Goal: Task Accomplishment & Management: Use online tool/utility

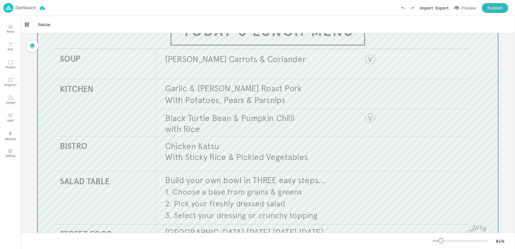
scroll to position [59, 0]
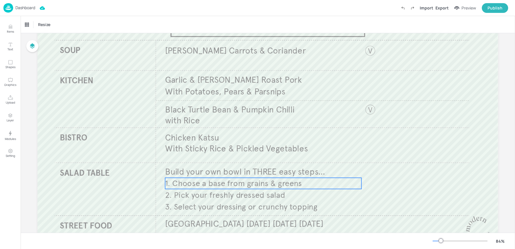
click at [215, 193] on span "2. Pick your freshly dressed salad" at bounding box center [225, 195] width 120 height 10
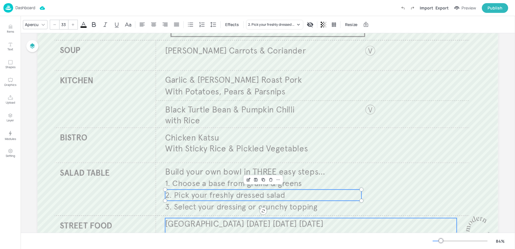
click at [204, 223] on span "[GEOGRAPHIC_DATA] [DATE] [DATE] [DATE]" at bounding box center [244, 224] width 158 height 11
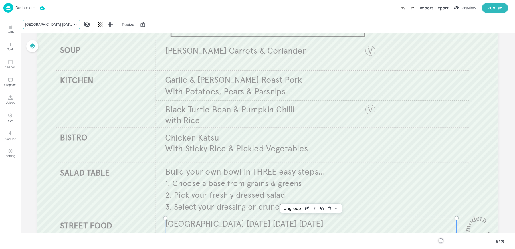
click at [43, 25] on div "[GEOGRAPHIC_DATA] [DATE] [DATE] [DATE]" at bounding box center [48, 24] width 47 height 5
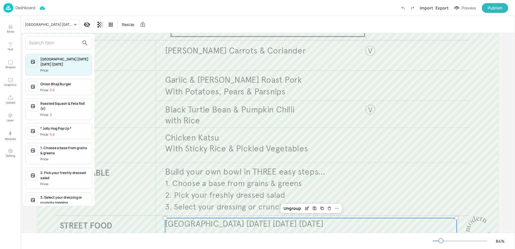
click at [54, 43] on input "text" at bounding box center [54, 42] width 50 height 9
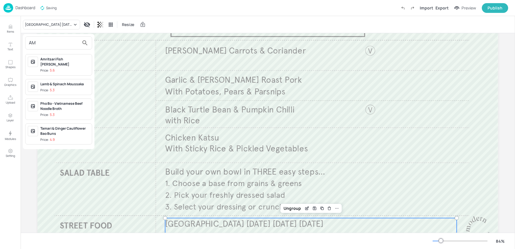
type input "AM"
click at [48, 68] on div "Price: 5.6" at bounding box center [47, 70] width 14 height 5
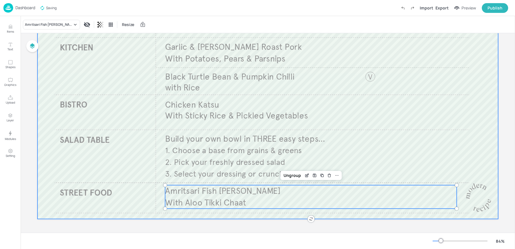
scroll to position [0, 0]
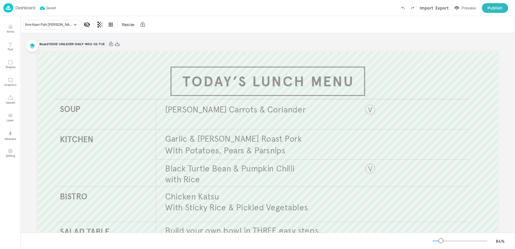
click at [157, 18] on div "Amritsari Fish Curry Resize" at bounding box center [268, 24] width 494 height 17
click at [8, 8] on img at bounding box center [8, 7] width 10 height 9
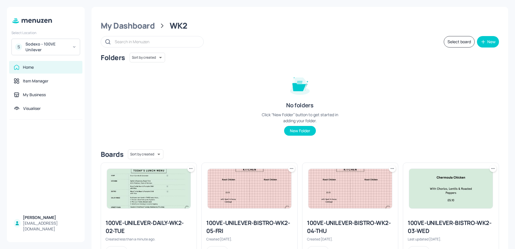
click at [190, 169] on icon at bounding box center [191, 169] width 6 height 6
click at [190, 167] on icon at bounding box center [191, 169] width 6 height 6
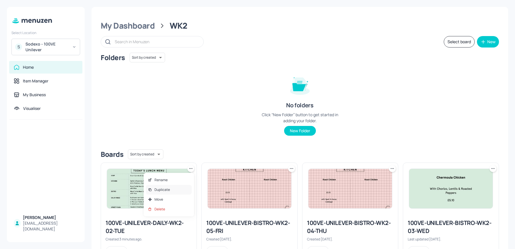
click at [158, 188] on p "Duplicate" at bounding box center [161, 189] width 15 height 5
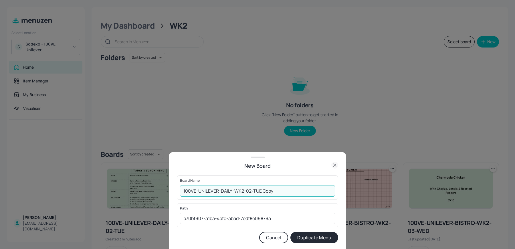
drag, startPoint x: 247, startPoint y: 191, endPoint x: 283, endPoint y: 196, distance: 35.8
click at [283, 196] on input "100VE-UNILEVER-DAILY-WK2-02-TUE Copy" at bounding box center [257, 190] width 155 height 11
type input "100VE-UNILEVER-DAILY-WK2-03-WED"
click at [290, 232] on button "Duplicate Menu" at bounding box center [314, 237] width 48 height 11
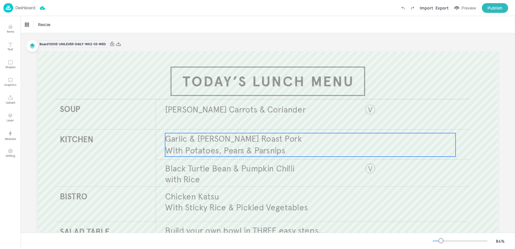
click at [205, 141] on span "Garlic & [PERSON_NAME] Roast Pork" at bounding box center [233, 139] width 137 height 11
click at [48, 26] on div "Garlic & [PERSON_NAME] Roast Pork" at bounding box center [48, 24] width 47 height 5
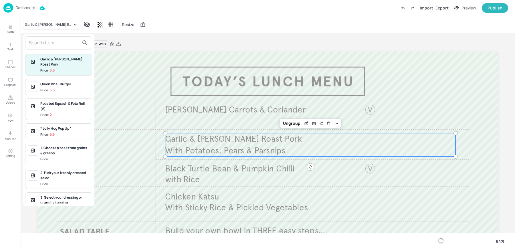
click at [55, 39] on input "text" at bounding box center [54, 42] width 50 height 9
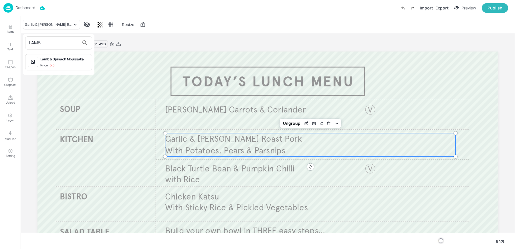
type input "LAMB"
click at [74, 62] on div "Lamb & Spinach Moussaka Price: 5.3" at bounding box center [64, 62] width 49 height 11
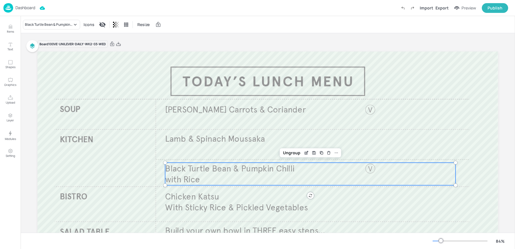
click at [235, 169] on span "Black Turtle Bean & Pumpkin Chilli" at bounding box center [229, 168] width 129 height 11
click at [41, 25] on div "Black Turtle Bean & Pumpkin Chilli" at bounding box center [48, 24] width 47 height 5
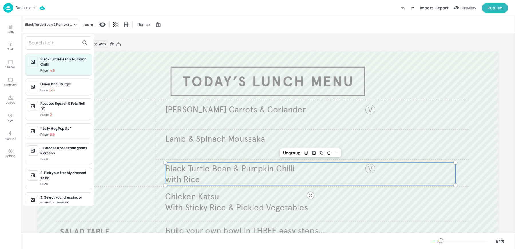
click at [52, 41] on input "text" at bounding box center [54, 42] width 50 height 9
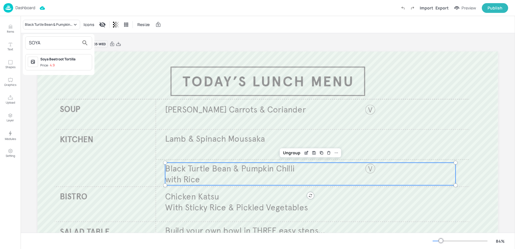
type input "SOYA"
click at [58, 60] on div "Soya Beetroot Tortilla" at bounding box center [64, 59] width 49 height 5
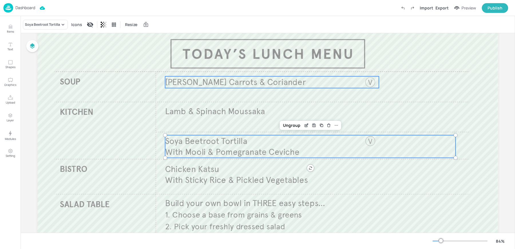
scroll to position [40, 0]
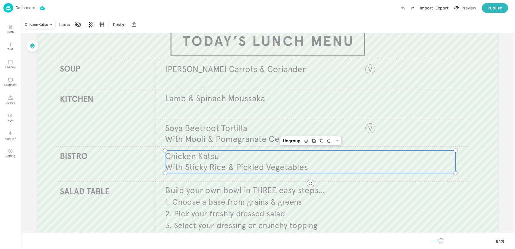
click at [193, 158] on span "Chicken Katsu" at bounding box center [192, 156] width 54 height 11
click at [46, 23] on div "Chicken Katsu" at bounding box center [36, 24] width 23 height 5
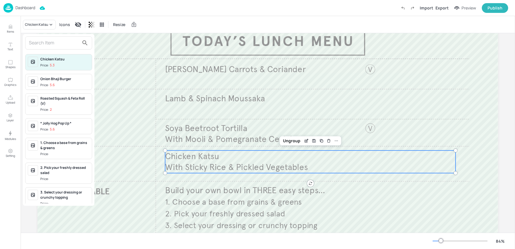
click at [46, 41] on input "text" at bounding box center [54, 42] width 50 height 9
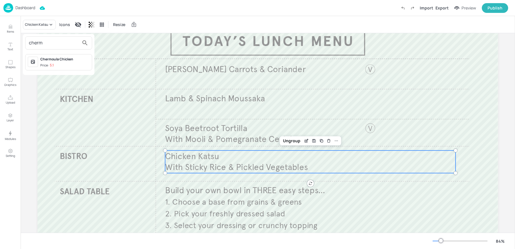
type input "cherm"
click at [48, 64] on div "Price: 5.1" at bounding box center [46, 65] width 13 height 5
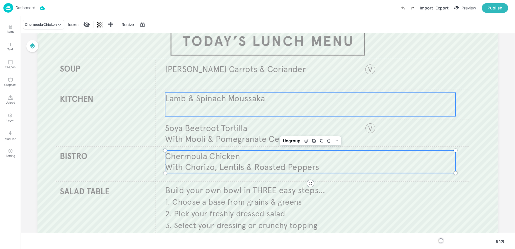
scroll to position [92, 0]
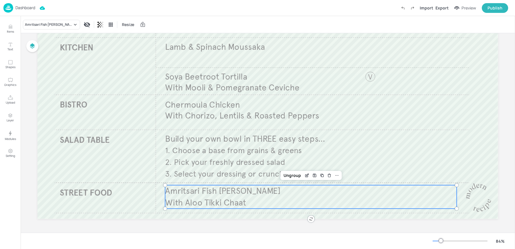
click at [191, 202] on span "With Aloo Tikki Chaat" at bounding box center [205, 202] width 81 height 11
click at [40, 29] on div "Amritsari Fish [PERSON_NAME]" at bounding box center [51, 25] width 57 height 10
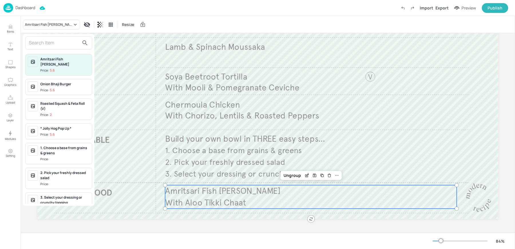
click at [46, 43] on input "text" at bounding box center [54, 42] width 50 height 9
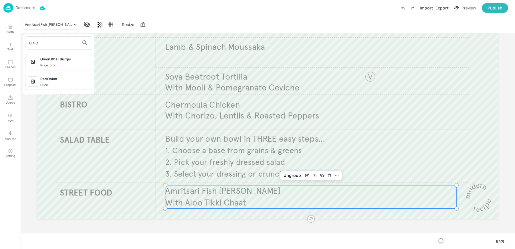
type input "onio"
click at [58, 60] on div "Onion Bhaji Burger" at bounding box center [64, 59] width 49 height 5
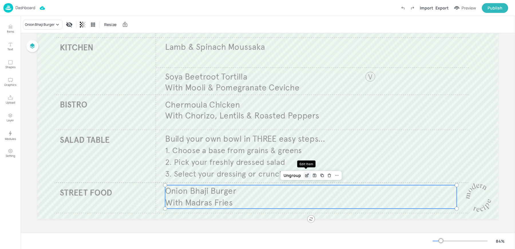
click at [305, 176] on icon "Edit Item" at bounding box center [307, 175] width 5 height 5
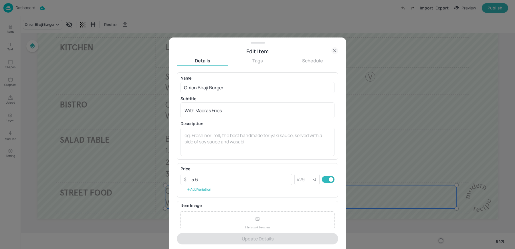
scroll to position [55, 0]
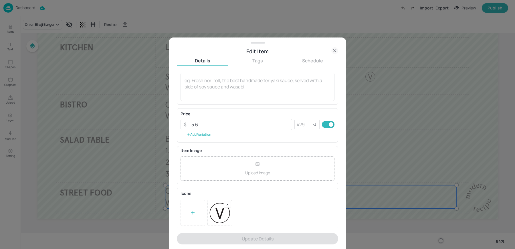
click at [333, 50] on icon at bounding box center [334, 50] width 7 height 7
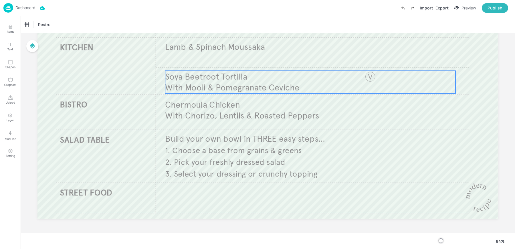
click at [344, 80] on p "Soya Beetroot Tortilla" at bounding box center [310, 77] width 290 height 12
click at [321, 62] on icon "Duplicate" at bounding box center [322, 61] width 2 height 2
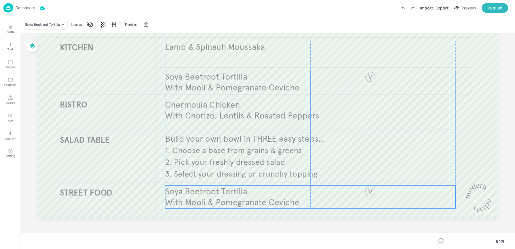
drag, startPoint x: 240, startPoint y: 78, endPoint x: 238, endPoint y: 191, distance: 112.5
click at [238, 191] on span "Soya Beetroot Tortilla" at bounding box center [206, 191] width 82 height 11
click at [31, 24] on div "Soya Beetroot Tortilla" at bounding box center [42, 24] width 35 height 5
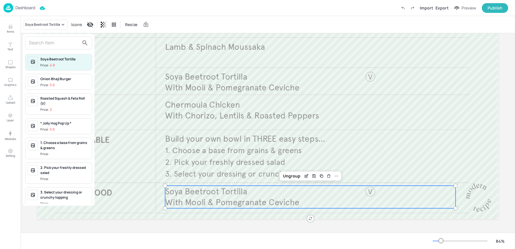
click at [36, 46] on input "text" at bounding box center [54, 42] width 50 height 9
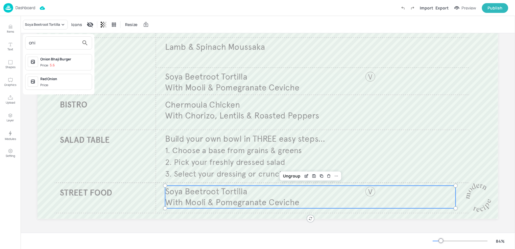
type input "oni"
click at [51, 65] on p "5.6" at bounding box center [52, 65] width 5 height 4
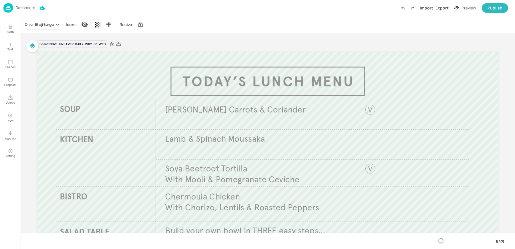
click at [118, 44] on icon at bounding box center [118, 44] width 5 height 6
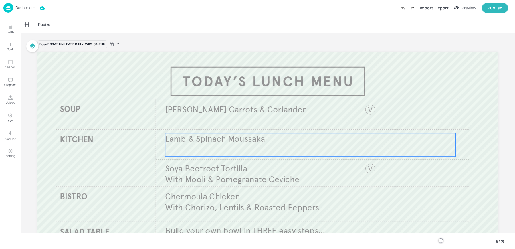
click at [210, 144] on p "Lamb & Spinach Moussaka" at bounding box center [310, 139] width 290 height 12
click at [55, 26] on div "Lamb & Spinach Moussaka" at bounding box center [46, 24] width 42 height 5
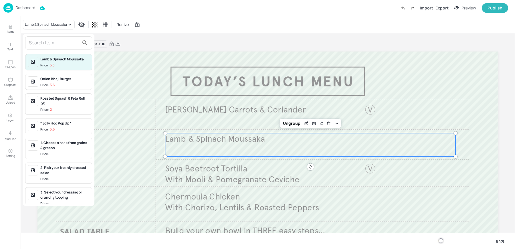
click at [46, 46] on input "text" at bounding box center [54, 42] width 50 height 9
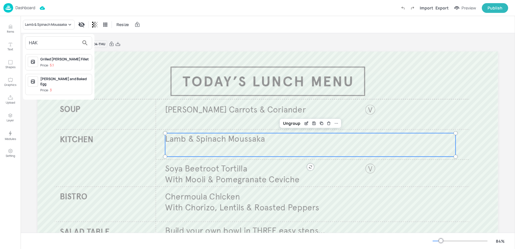
type input "HAK"
click at [54, 59] on div "Grilled [PERSON_NAME] Fillet" at bounding box center [64, 59] width 49 height 5
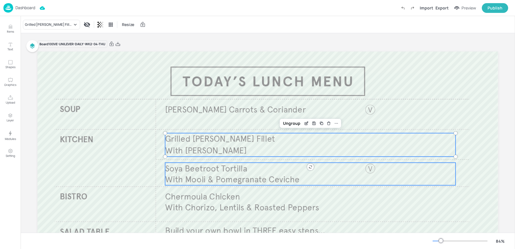
click at [192, 176] on span "With Mooli & Pomegranate Ceviche" at bounding box center [232, 179] width 134 height 11
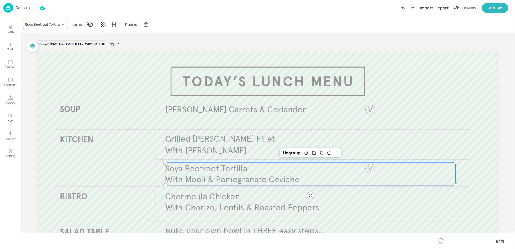
click at [50, 26] on div "Soya Beetroot Tortilla" at bounding box center [42, 24] width 35 height 5
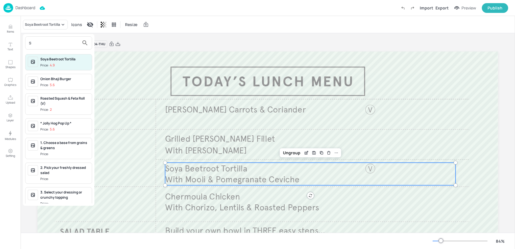
click at [49, 43] on input "s" at bounding box center [54, 42] width 50 height 9
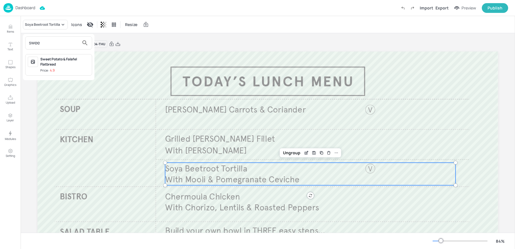
type input "swee"
click at [59, 67] on div "Sweet Potato & Falafel Flatbread Price: 4.9" at bounding box center [64, 65] width 49 height 16
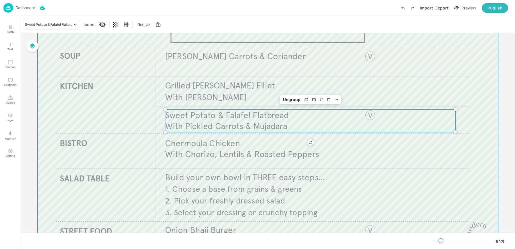
scroll to position [55, 0]
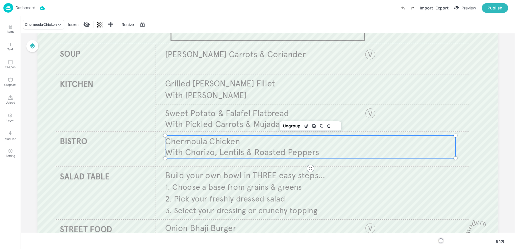
click at [228, 146] on span "Chermoula Chicken" at bounding box center [202, 141] width 75 height 11
click at [31, 23] on div "Chermoula Chicken" at bounding box center [41, 24] width 32 height 5
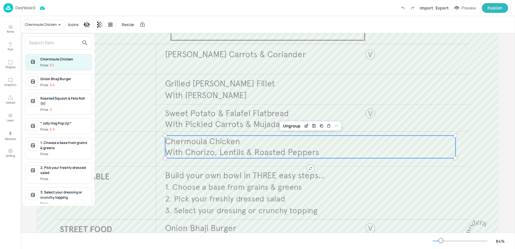
click at [47, 41] on input "text" at bounding box center [54, 42] width 50 height 9
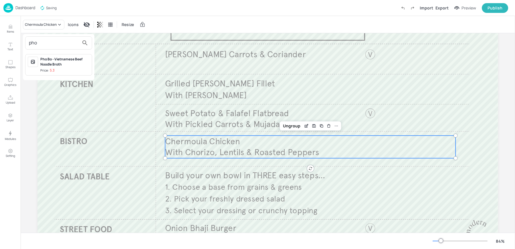
type input "pho"
click at [62, 65] on div "Pho Bo - Vietnamese Beef Noodle Broth" at bounding box center [64, 62] width 49 height 10
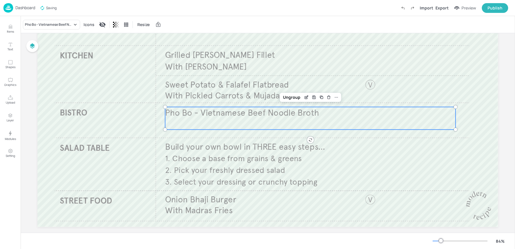
scroll to position [92, 0]
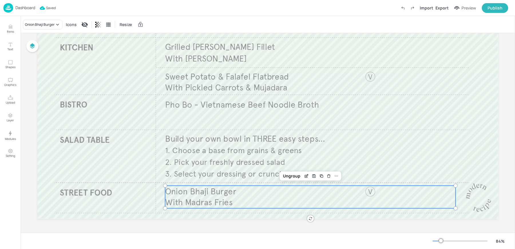
click at [203, 187] on span "Onion Bhaji Burger" at bounding box center [200, 191] width 71 height 11
click at [37, 25] on div "Onion Bhaji Burger" at bounding box center [40, 24] width 30 height 5
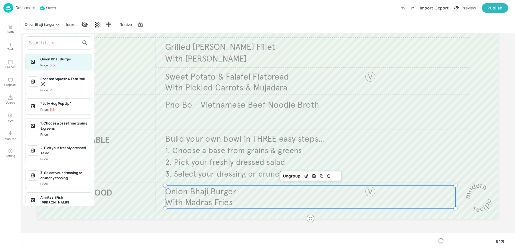
click at [53, 45] on input "text" at bounding box center [54, 42] width 50 height 9
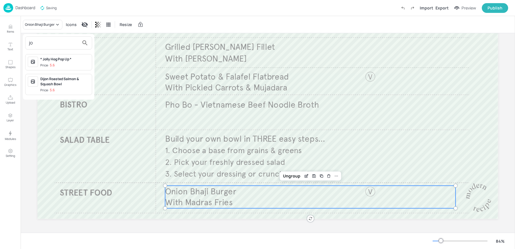
type input "jo"
click at [66, 58] on div "* Jolly Hog Pop Up *" at bounding box center [64, 59] width 49 height 5
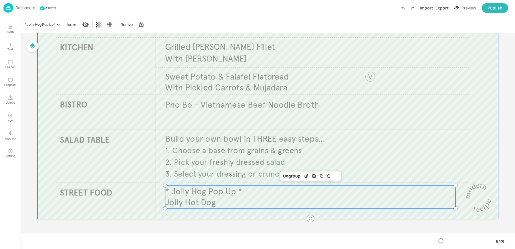
scroll to position [0, 0]
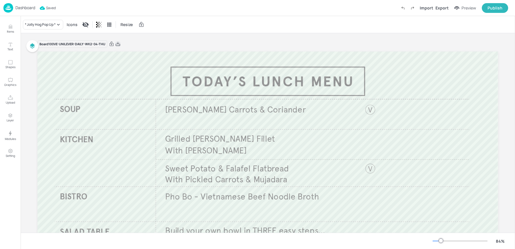
click at [118, 43] on icon at bounding box center [117, 44] width 5 height 6
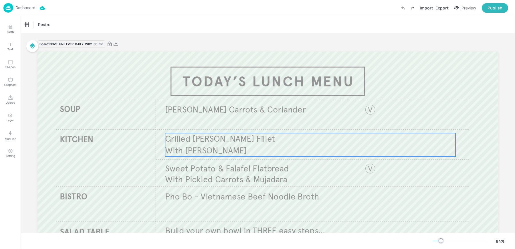
click at [189, 144] on p "Grilled [PERSON_NAME] Fillet" at bounding box center [310, 139] width 290 height 12
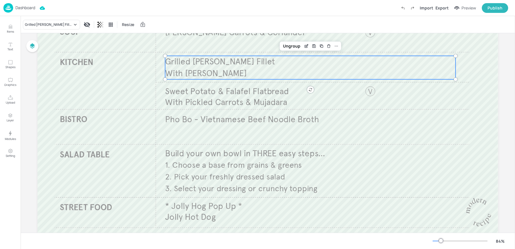
scroll to position [80, 0]
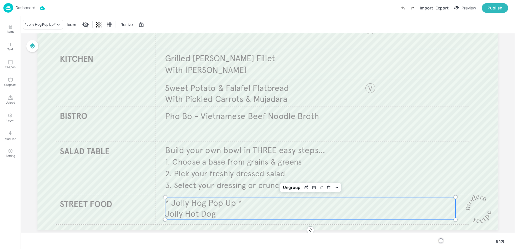
click at [209, 206] on span "* Jolly Hog Pop Up *" at bounding box center [203, 202] width 77 height 11
click at [46, 22] on div "* Jolly Hog Pop Up *" at bounding box center [40, 24] width 31 height 5
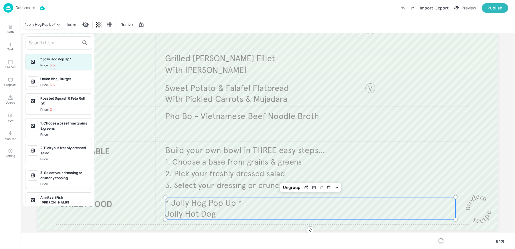
click at [39, 44] on input "text" at bounding box center [54, 42] width 50 height 9
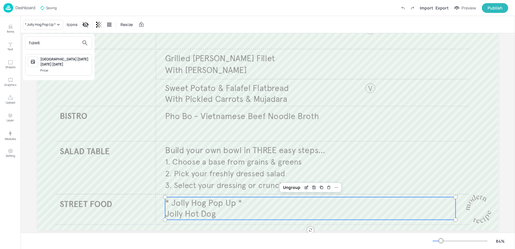
type input "hawk"
click at [45, 62] on div "[GEOGRAPHIC_DATA] [DATE] [DATE] [DATE]" at bounding box center [64, 62] width 49 height 10
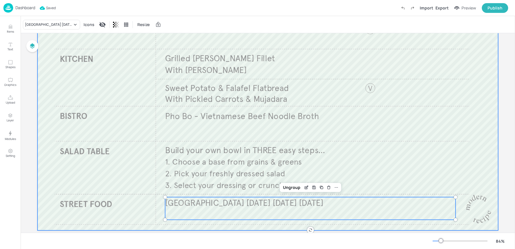
scroll to position [0, 0]
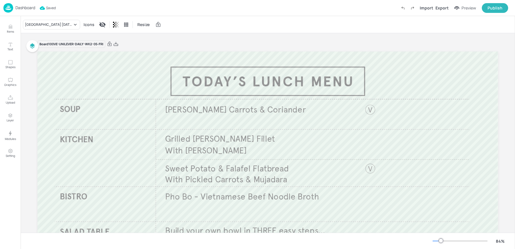
click at [141, 40] on div "Board 100VE-UNILEVER-DAILY-WK2-05-FRI Knorr Carrots & Coriander Build your own …" at bounding box center [267, 179] width 461 height 292
click at [118, 44] on div "Board 100VE-UNILEVER-DAILY-WK2-05-FRI" at bounding box center [267, 44] width 461 height 8
click at [117, 44] on icon at bounding box center [115, 44] width 5 height 6
click at [117, 44] on icon at bounding box center [115, 44] width 5 height 5
